Goal: Information Seeking & Learning: Check status

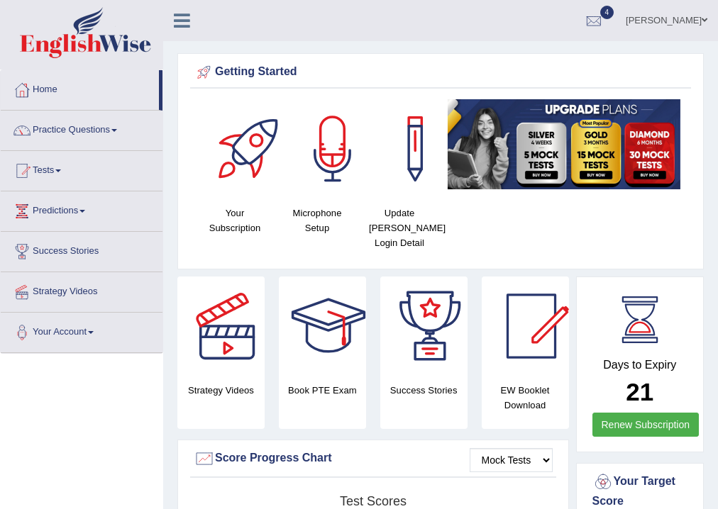
click at [85, 334] on link "Your Account" at bounding box center [82, 330] width 162 height 35
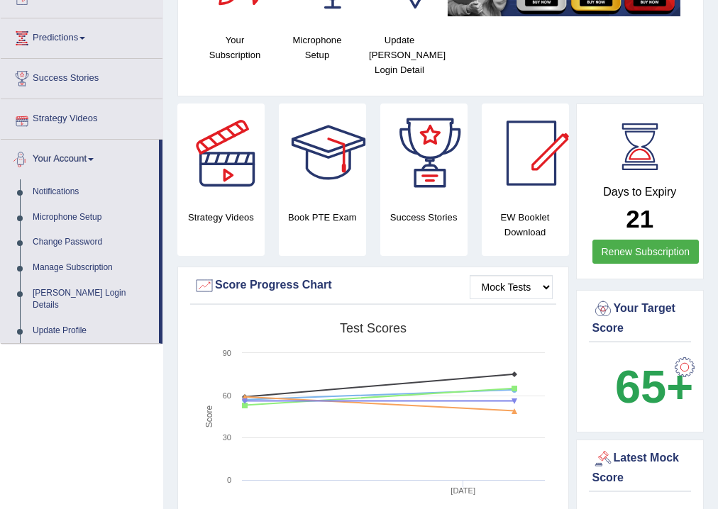
scroll to position [227, 0]
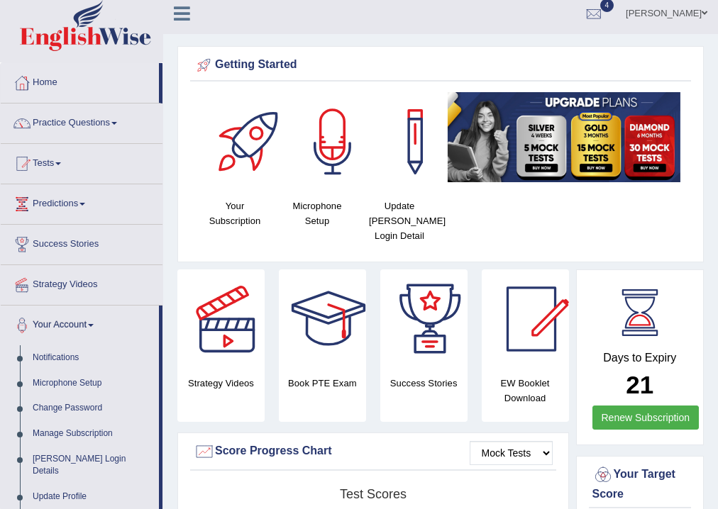
scroll to position [0, 0]
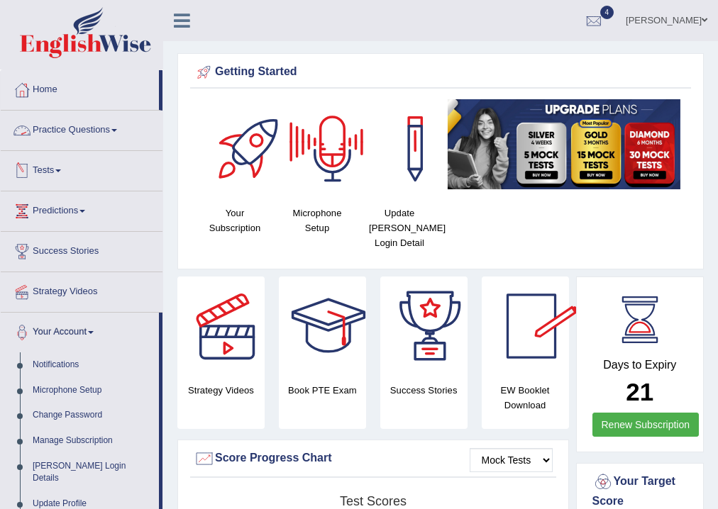
click at [101, 161] on link "Tests" at bounding box center [82, 168] width 162 height 35
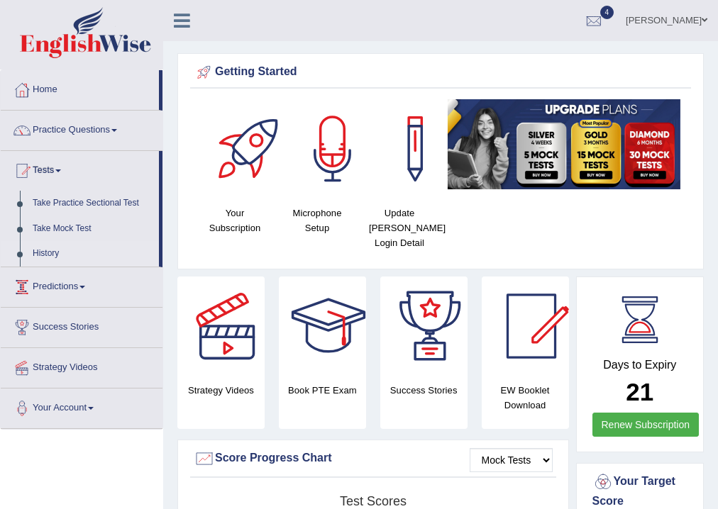
click at [51, 253] on link "History" at bounding box center [92, 254] width 133 height 26
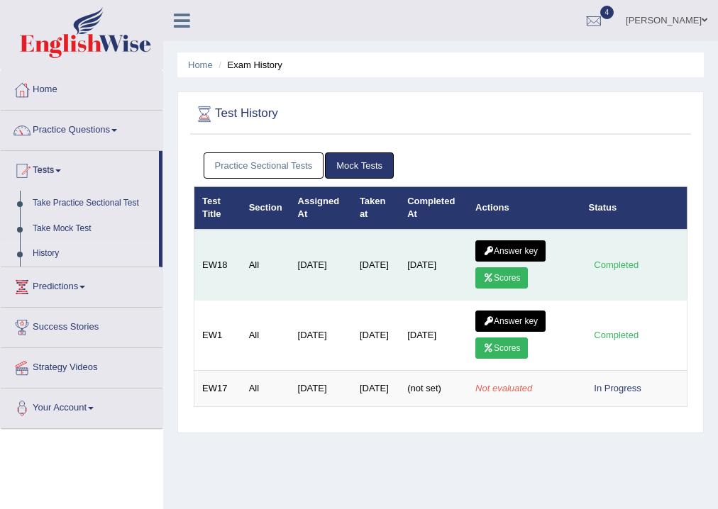
click at [513, 275] on link "Scores" at bounding box center [501, 277] width 53 height 21
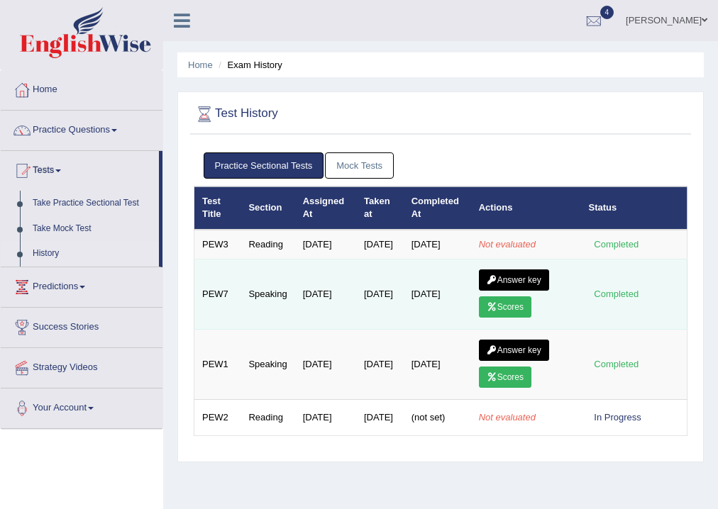
click at [511, 314] on link "Scores" at bounding box center [505, 307] width 53 height 21
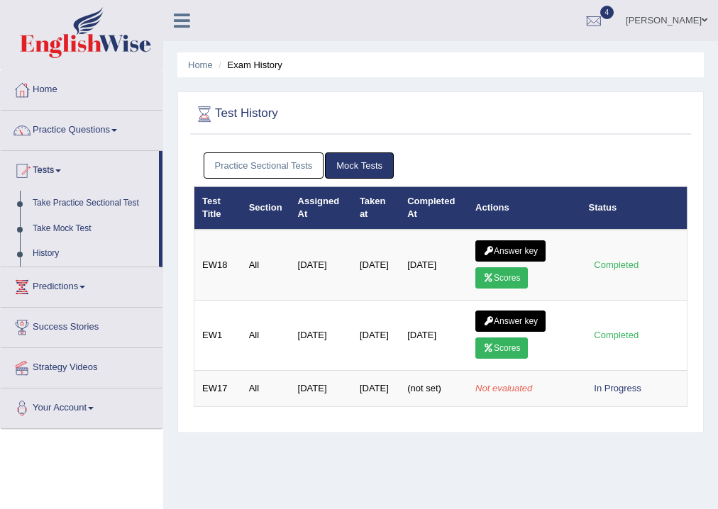
click at [265, 169] on link "Practice Sectional Tests" at bounding box center [264, 166] width 121 height 26
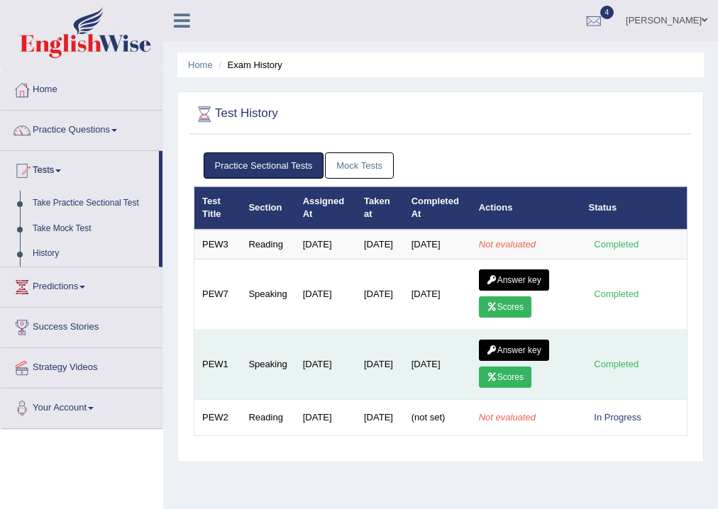
click at [507, 386] on link "Scores" at bounding box center [505, 377] width 53 height 21
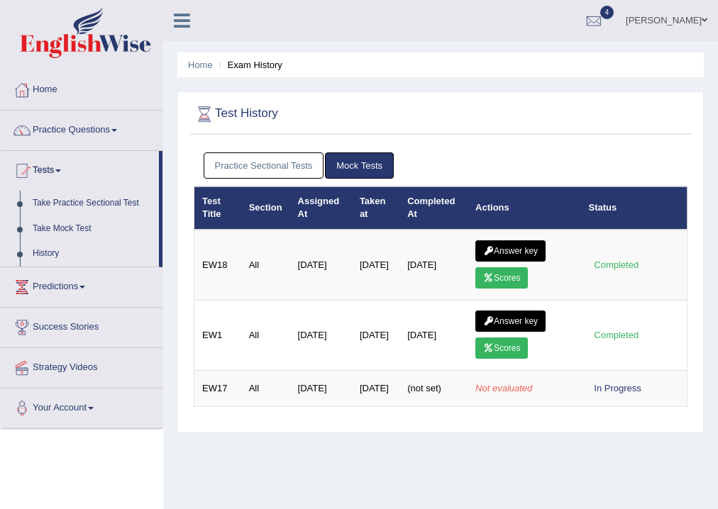
click at [236, 162] on link "Practice Sectional Tests" at bounding box center [264, 166] width 121 height 26
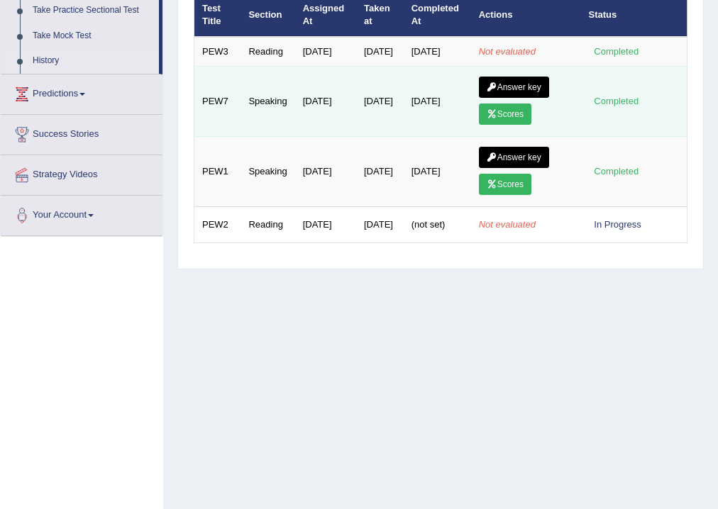
scroll to position [236, 0]
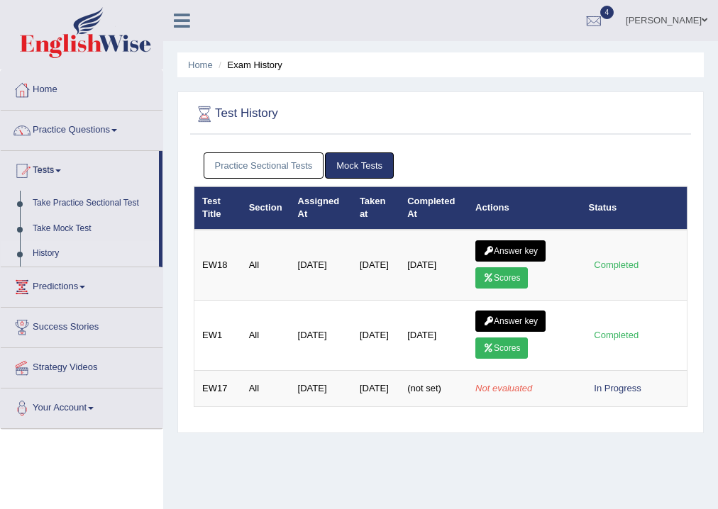
click at [285, 173] on link "Practice Sectional Tests" at bounding box center [264, 166] width 121 height 26
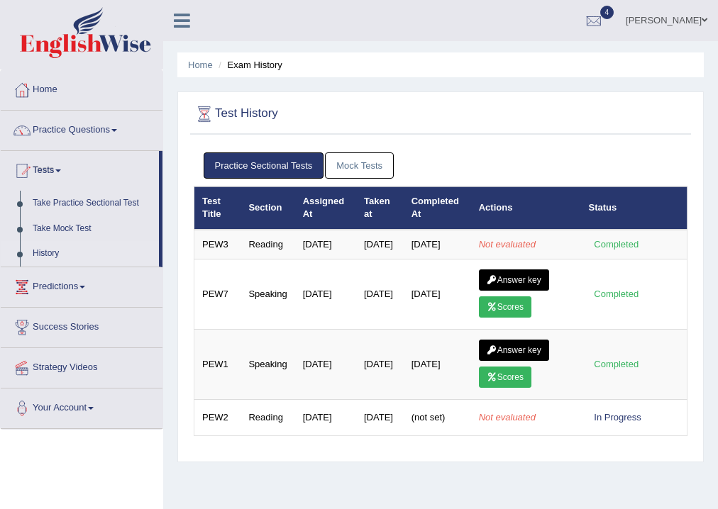
click at [267, 165] on link "Practice Sectional Tests" at bounding box center [264, 166] width 121 height 26
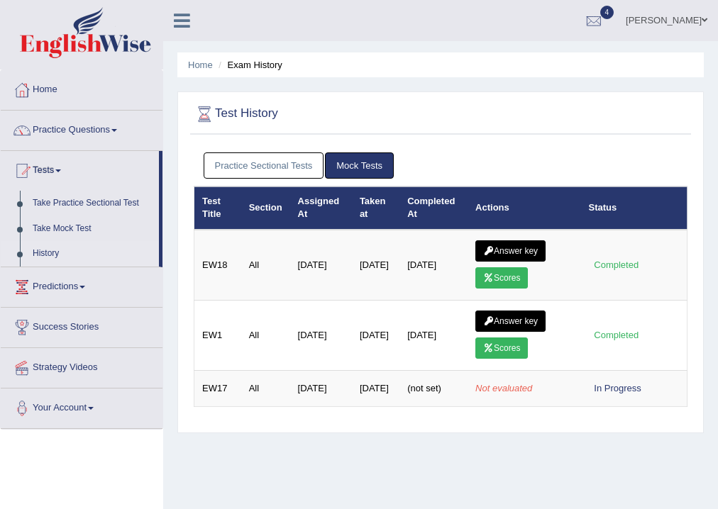
drag, startPoint x: 499, startPoint y: 88, endPoint x: 534, endPoint y: 92, distance: 34.9
click at [270, 162] on link "Practice Sectional Tests" at bounding box center [264, 166] width 121 height 26
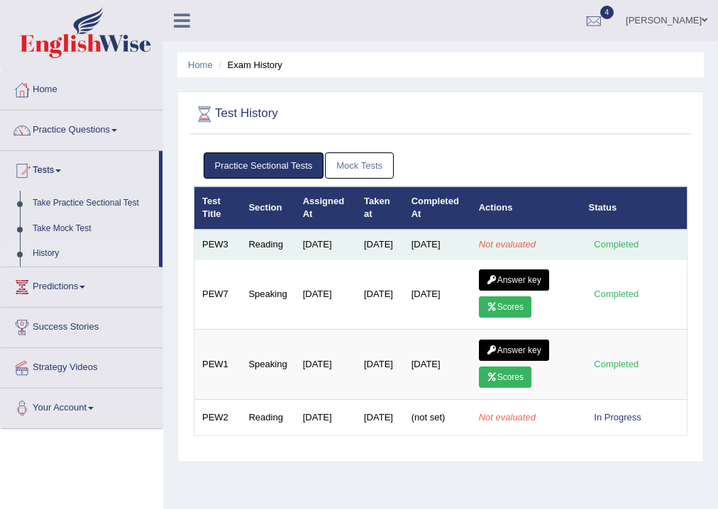
click at [426, 237] on td "[DATE]" at bounding box center [437, 245] width 67 height 30
click at [608, 243] on div "Completed" at bounding box center [616, 244] width 55 height 15
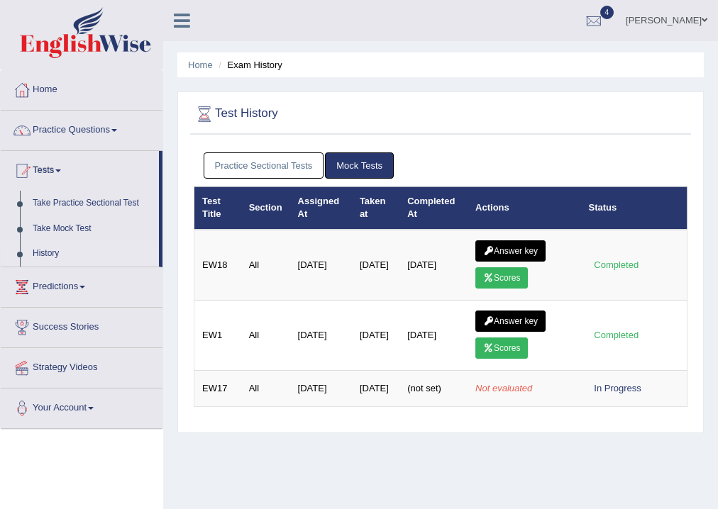
click at [281, 160] on link "Practice Sectional Tests" at bounding box center [264, 166] width 121 height 26
click at [292, 158] on link "Practice Sectional Tests" at bounding box center [264, 166] width 121 height 26
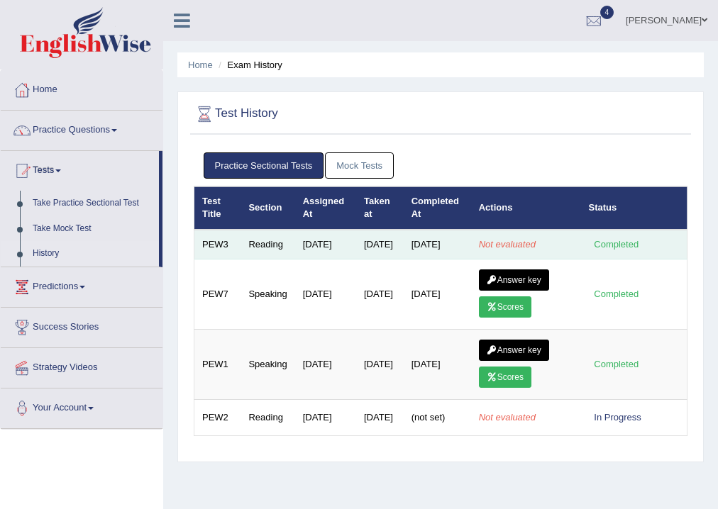
click at [579, 244] on td "Not evaluated" at bounding box center [526, 245] width 110 height 30
click at [601, 241] on td "Completed" at bounding box center [634, 245] width 106 height 30
click at [314, 246] on td "[DATE]" at bounding box center [325, 245] width 61 height 30
drag, startPoint x: 314, startPoint y: 246, endPoint x: 434, endPoint y: 245, distance: 119.9
click at [329, 245] on td "[DATE]" at bounding box center [325, 245] width 61 height 30
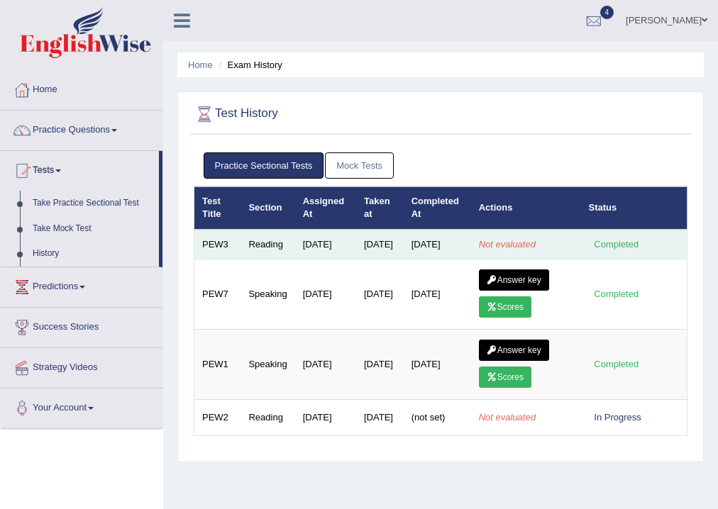
click at [356, 259] on td "[DATE]" at bounding box center [380, 245] width 48 height 30
click at [424, 250] on td "[DATE]" at bounding box center [437, 245] width 67 height 30
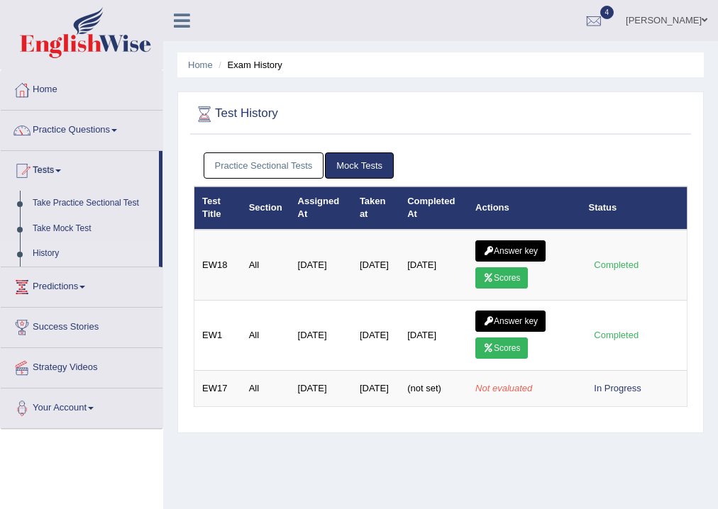
click at [264, 168] on link "Practice Sectional Tests" at bounding box center [264, 166] width 121 height 26
click at [243, 162] on link "Practice Sectional Tests" at bounding box center [264, 166] width 121 height 26
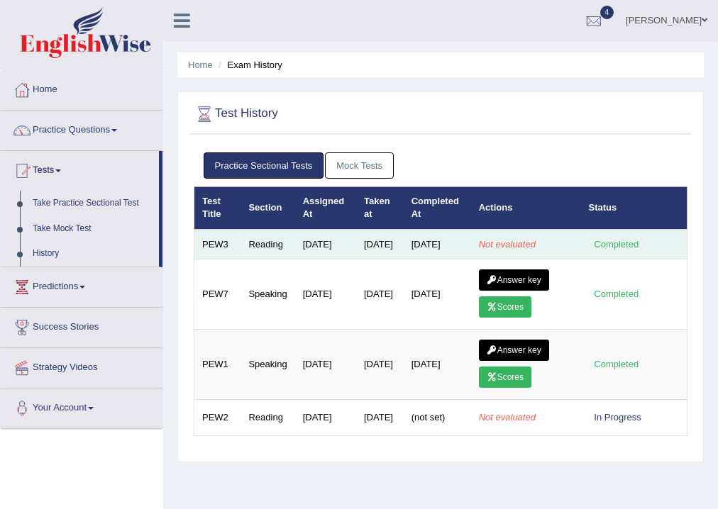
click at [486, 246] on em "Not evaluated" at bounding box center [507, 244] width 57 height 11
click at [485, 258] on td "Not evaluated" at bounding box center [526, 245] width 110 height 30
click at [475, 255] on td "Not evaluated" at bounding box center [526, 245] width 110 height 30
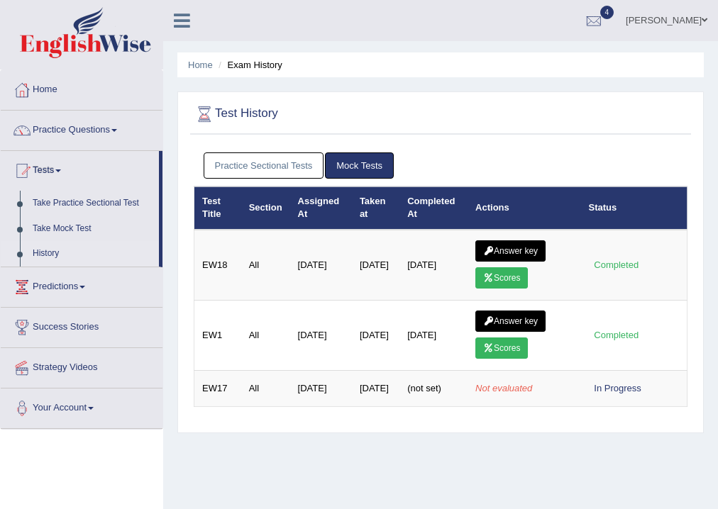
click at [308, 162] on link "Practice Sectional Tests" at bounding box center [264, 166] width 121 height 26
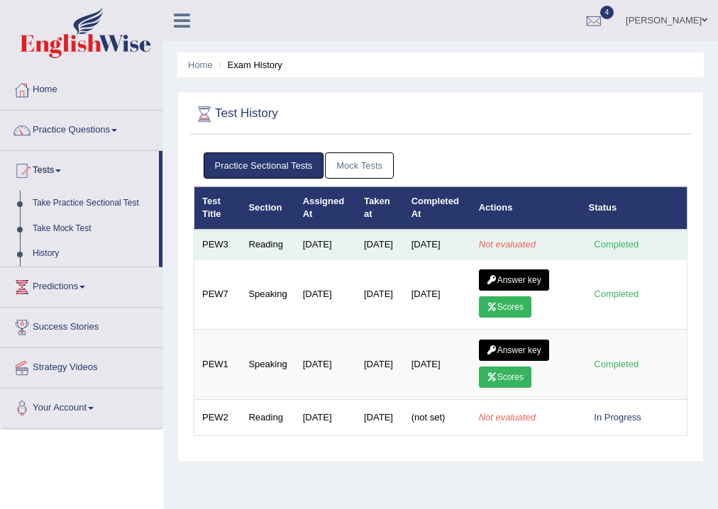
click at [625, 244] on div "Completed" at bounding box center [616, 244] width 55 height 15
click at [619, 239] on td "Completed" at bounding box center [634, 245] width 106 height 30
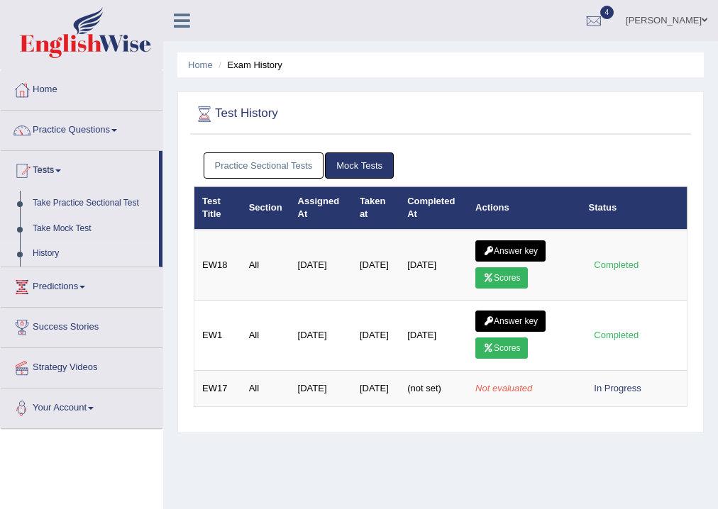
click at [228, 170] on link "Practice Sectional Tests" at bounding box center [264, 166] width 121 height 26
click at [257, 167] on link "Practice Sectional Tests" at bounding box center [264, 166] width 121 height 26
click at [291, 162] on link "Practice Sectional Tests" at bounding box center [264, 166] width 121 height 26
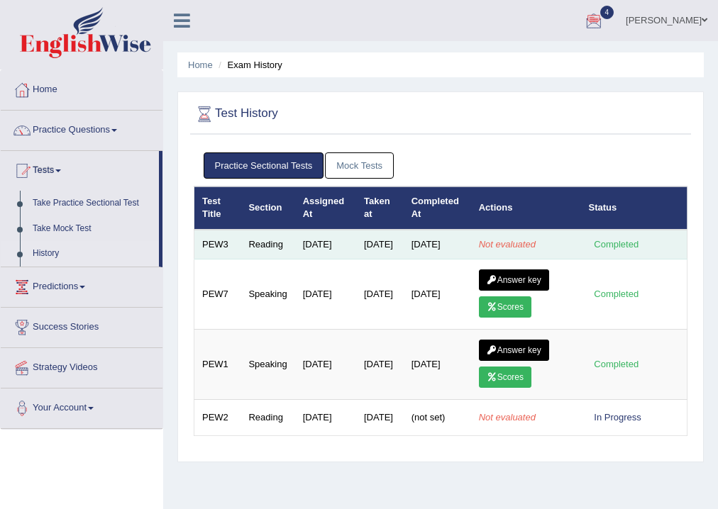
click at [572, 253] on td "Not evaluated" at bounding box center [526, 245] width 110 height 30
click at [583, 243] on td "Completed" at bounding box center [634, 245] width 106 height 30
click at [597, 241] on td "Completed" at bounding box center [634, 245] width 106 height 30
click at [554, 240] on td "Not evaluated" at bounding box center [526, 245] width 110 height 30
click at [559, 240] on td "Not evaluated" at bounding box center [526, 245] width 110 height 30
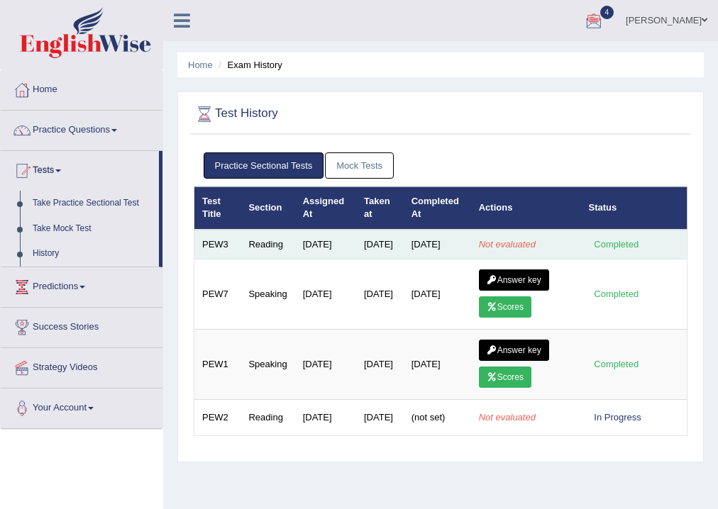
click at [573, 245] on td "Not evaluated" at bounding box center [526, 245] width 110 height 30
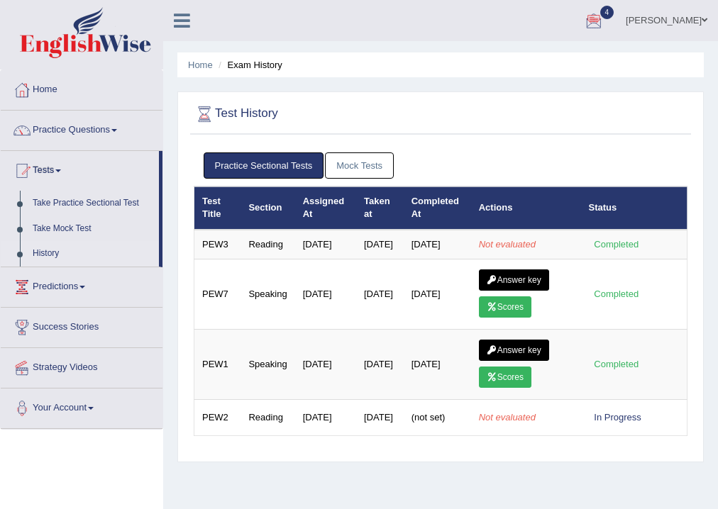
click at [123, 466] on div "Toggle navigation Home Practice Questions Speaking Practice Read Aloud Repeat S…" at bounding box center [359, 369] width 718 height 738
click at [218, 485] on div "Home Exam History Test History Practice Sectional Tests Mock Tests Test Title S…" at bounding box center [440, 355] width 555 height 710
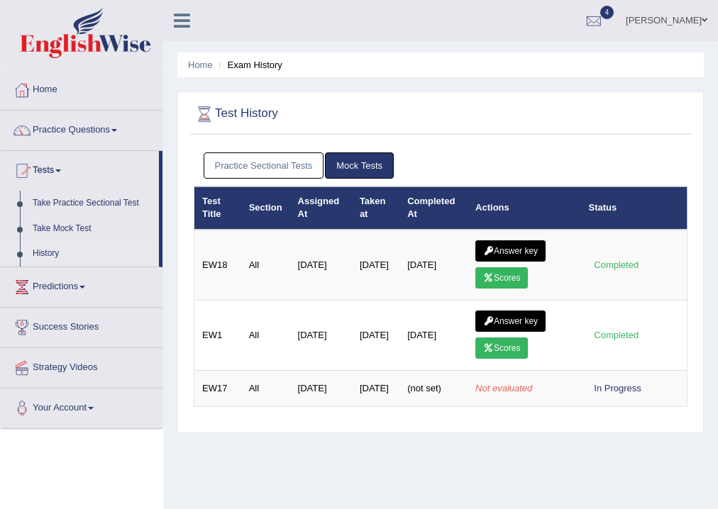
click at [335, 129] on div "Test History" at bounding box center [440, 116] width 501 height 35
click at [284, 166] on link "Practice Sectional Tests" at bounding box center [264, 166] width 121 height 26
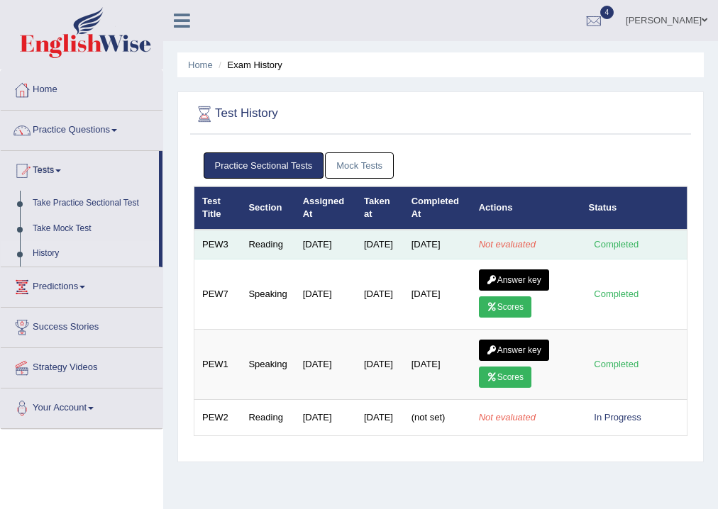
click at [590, 241] on td "Completed" at bounding box center [634, 245] width 106 height 30
click at [593, 242] on td "Completed" at bounding box center [634, 245] width 106 height 30
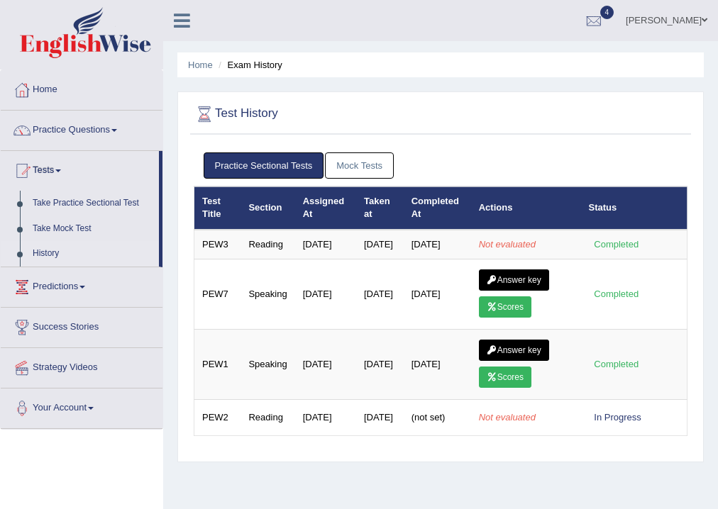
click at [367, 158] on link "Mock Tests" at bounding box center [359, 166] width 69 height 26
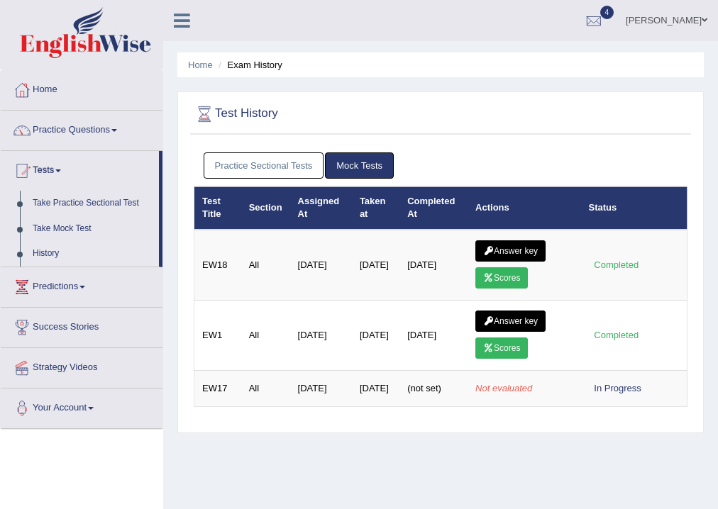
click at [301, 173] on link "Practice Sectional Tests" at bounding box center [264, 166] width 121 height 26
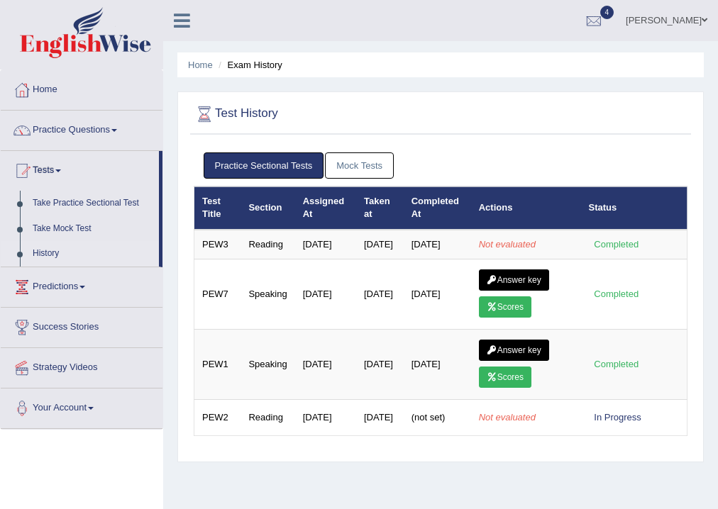
click at [376, 154] on link "Mock Tests" at bounding box center [359, 166] width 69 height 26
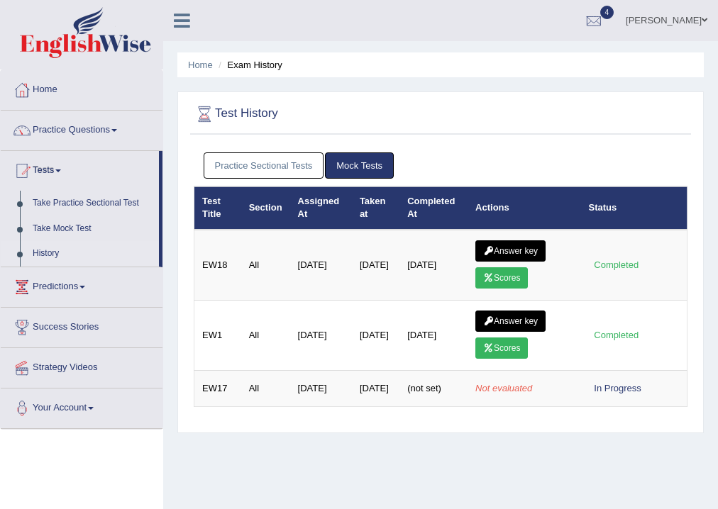
click at [284, 159] on link "Practice Sectional Tests" at bounding box center [264, 166] width 121 height 26
click at [272, 166] on link "Practice Sectional Tests" at bounding box center [264, 166] width 121 height 26
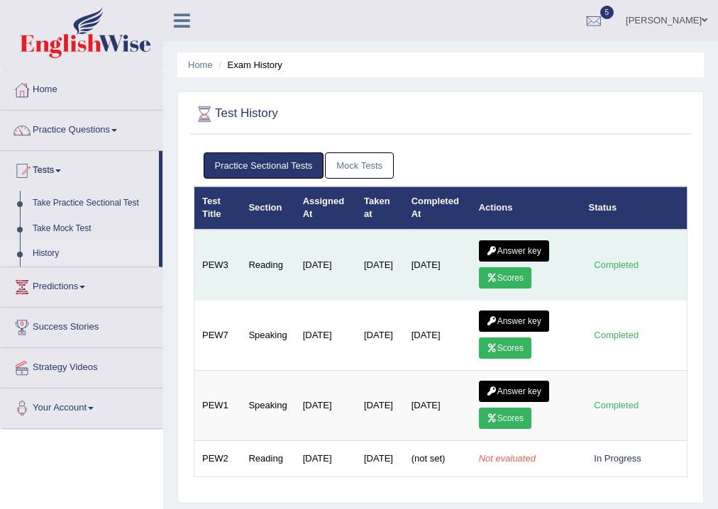
click at [568, 253] on td "Answer key Scores" at bounding box center [526, 265] width 110 height 71
click at [502, 271] on link "Scores" at bounding box center [505, 277] width 53 height 21
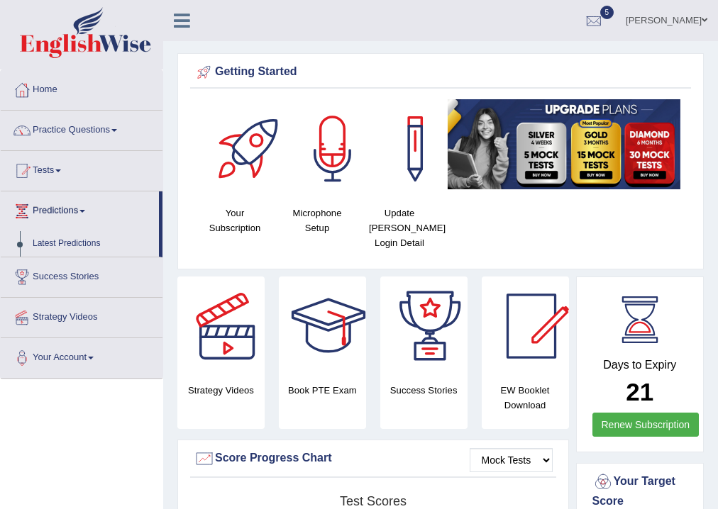
click at [57, 170] on link "Tests" at bounding box center [82, 168] width 162 height 35
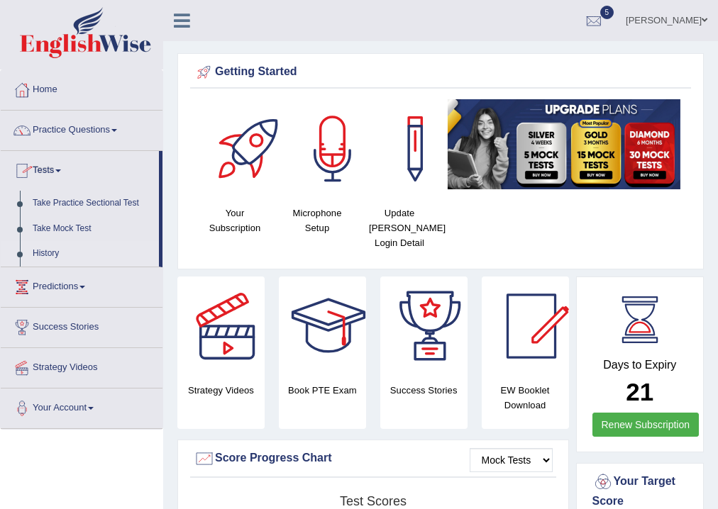
click at [55, 252] on link "History" at bounding box center [92, 254] width 133 height 26
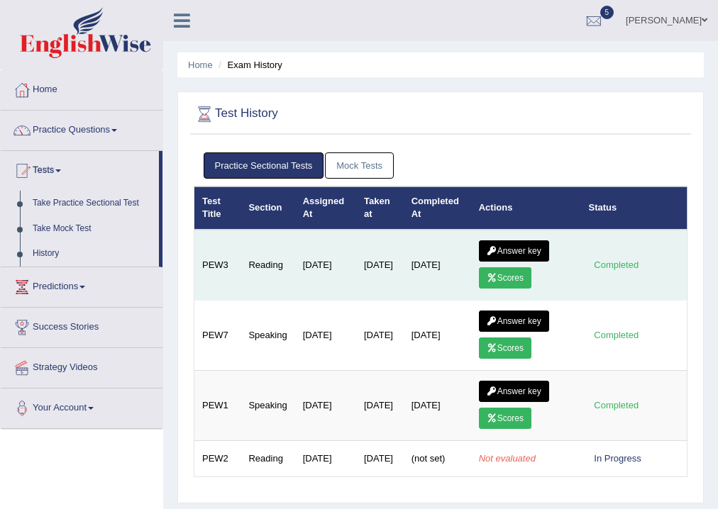
click at [511, 241] on link "Answer key" at bounding box center [514, 251] width 70 height 21
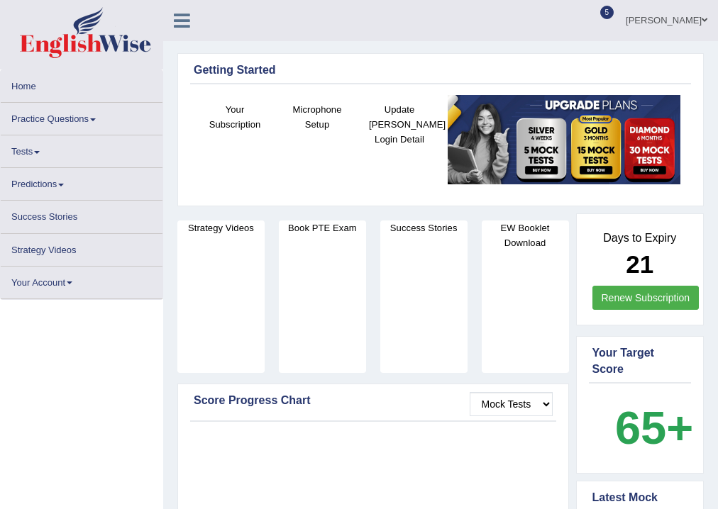
click at [678, 20] on link "jasmeet" at bounding box center [666, 18] width 103 height 37
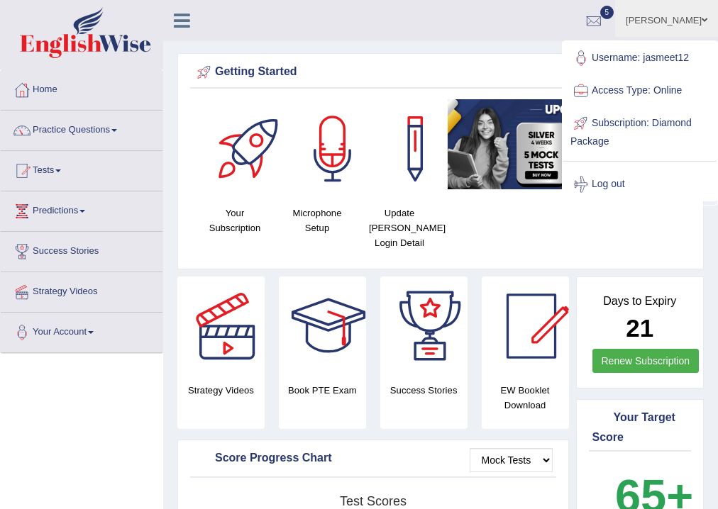
click at [603, 181] on link "Log out" at bounding box center [639, 184] width 153 height 33
